Goal: Find specific page/section: Find specific page/section

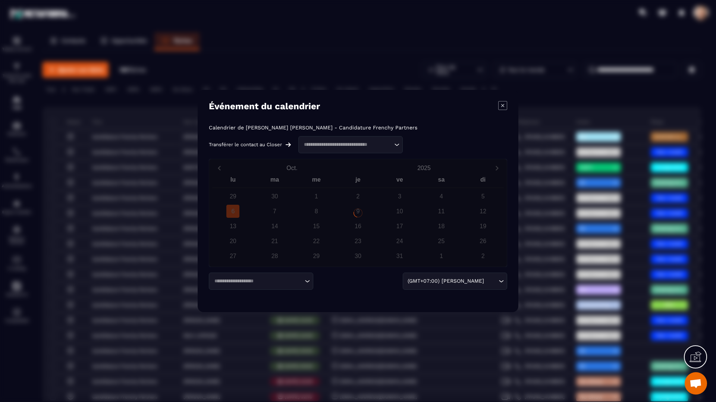
scroll to position [0, 51]
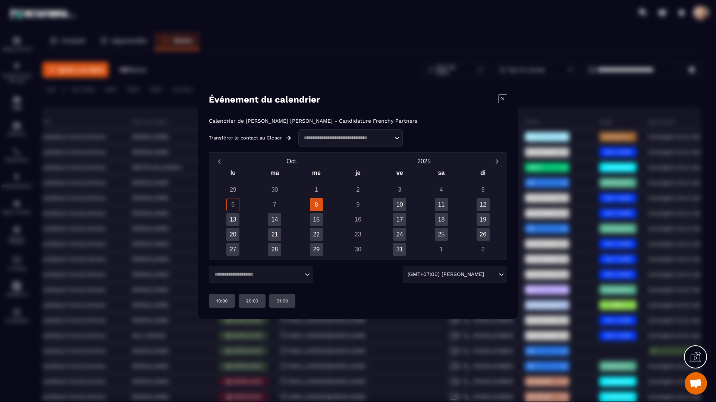
click at [502, 101] on icon "Modal window" at bounding box center [502, 98] width 9 height 9
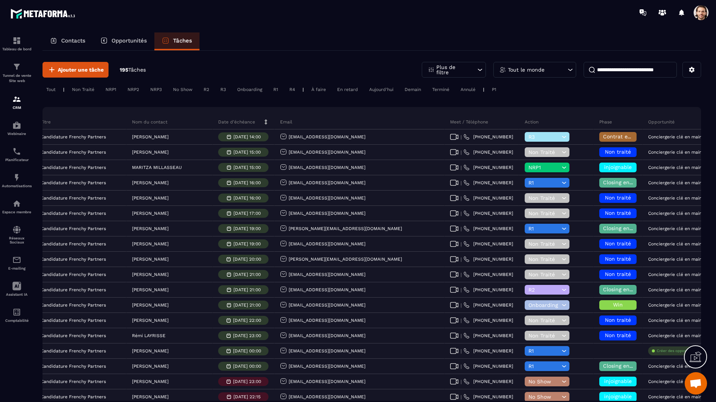
click at [131, 41] on p "Opportunités" at bounding box center [128, 40] width 35 height 7
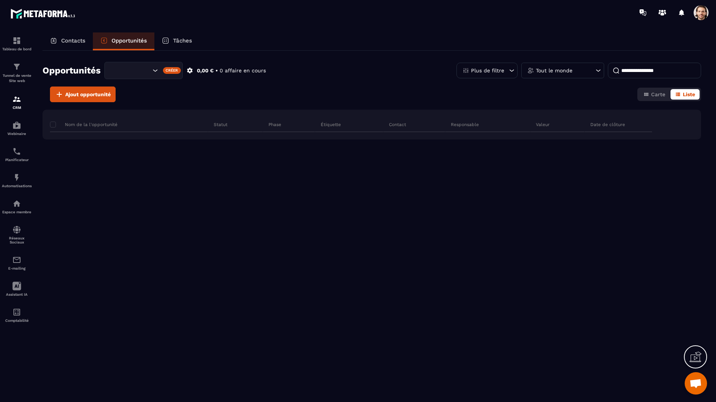
click at [57, 38] on icon at bounding box center [53, 40] width 7 height 7
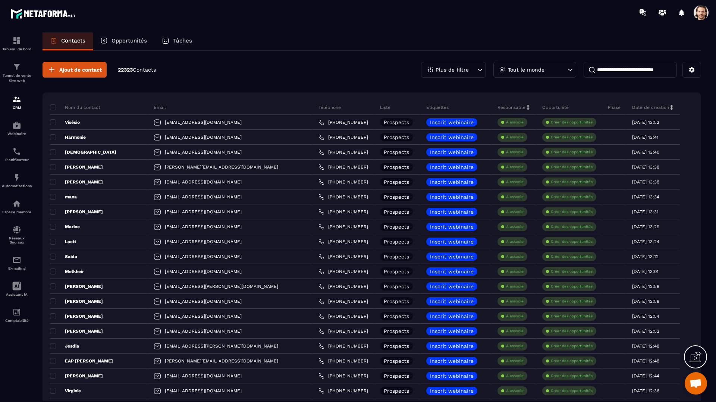
click at [168, 40] on icon at bounding box center [165, 40] width 7 height 7
